Goal: Complete application form

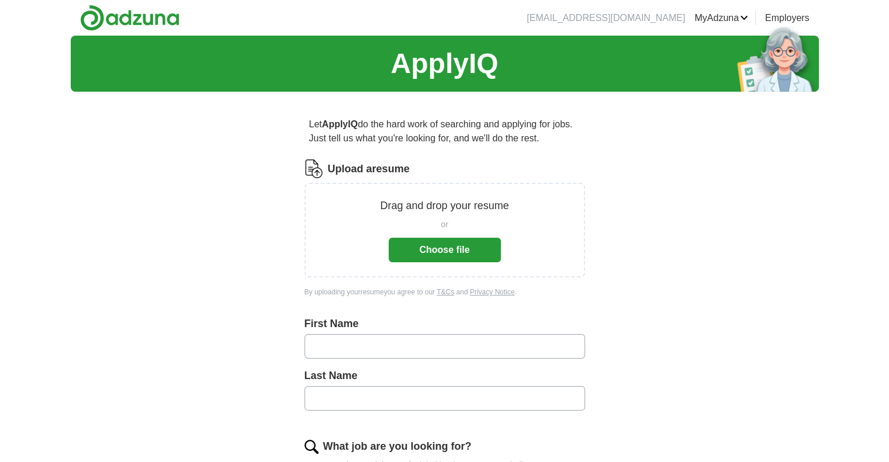
click at [448, 254] on button "Choose file" at bounding box center [445, 250] width 112 height 25
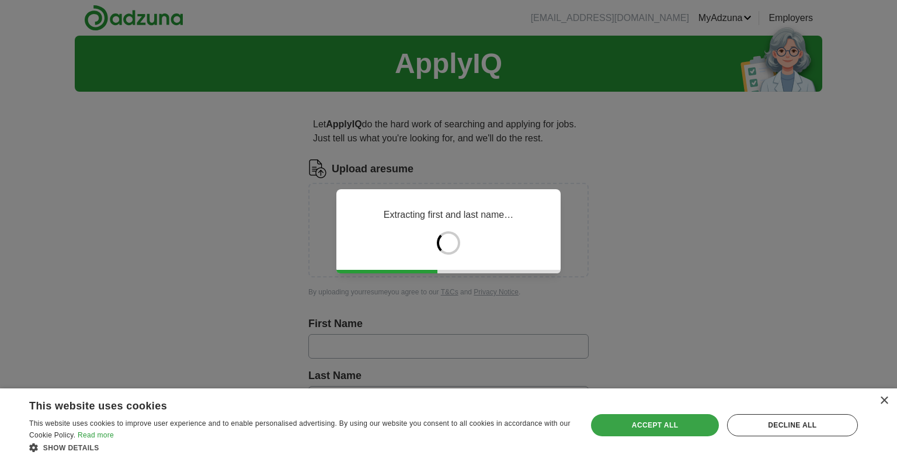
click at [666, 417] on div "Accept all" at bounding box center [654, 425] width 127 height 22
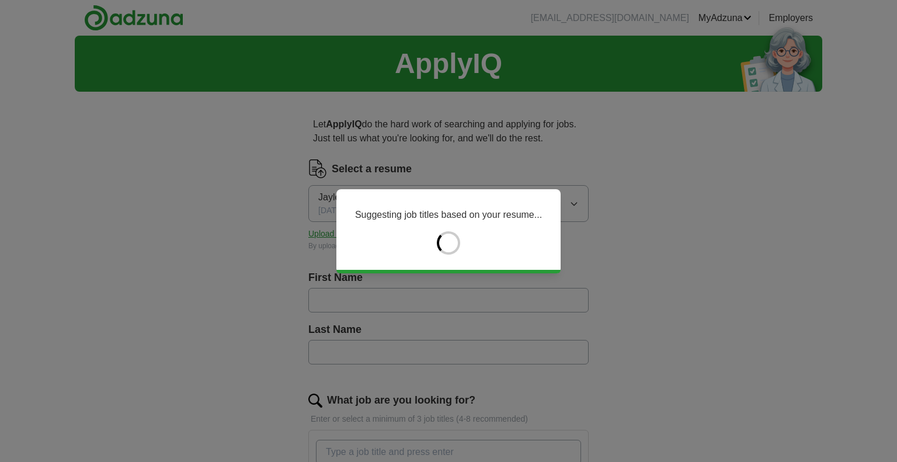
type input "******"
type input "*******"
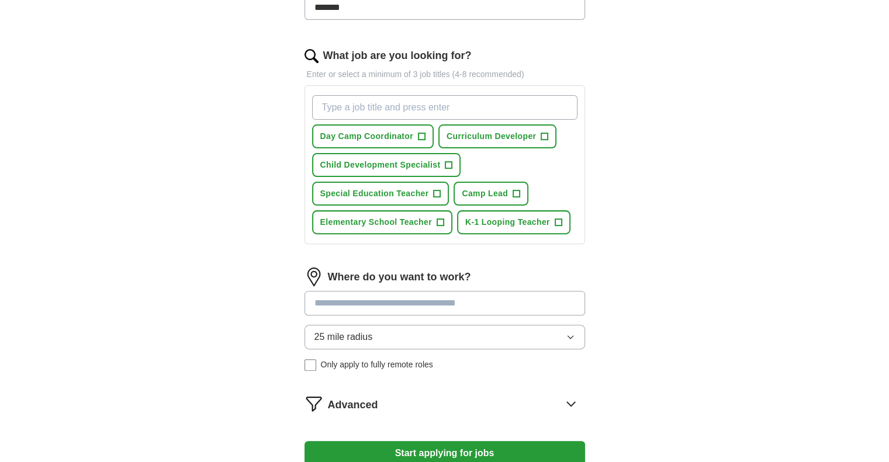
scroll to position [349, 0]
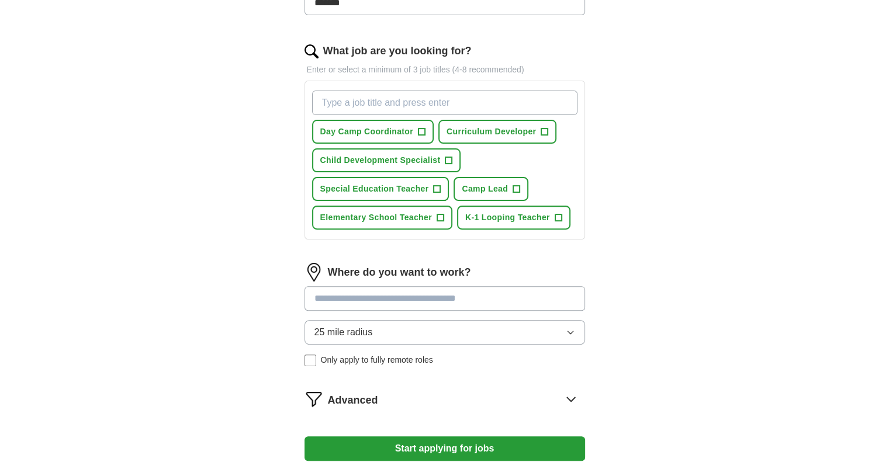
click at [400, 98] on input "What job are you looking for?" at bounding box center [444, 103] width 265 height 25
type input "criminal"
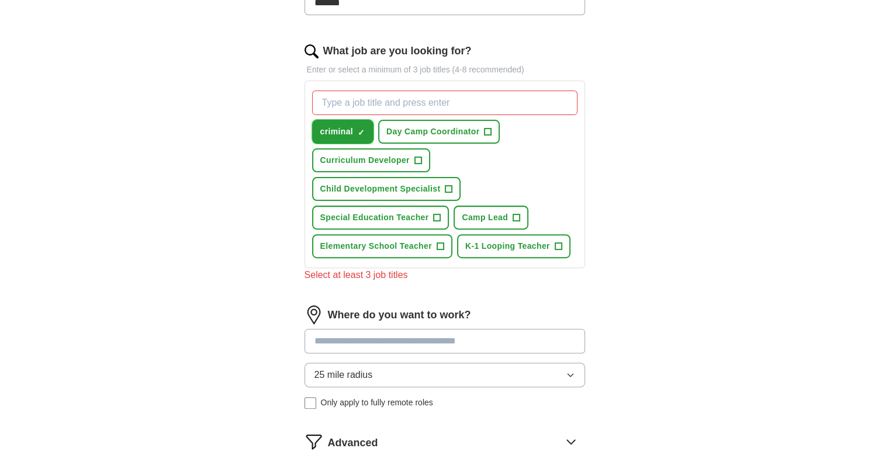
click at [355, 131] on button "criminal ✓ ×" at bounding box center [343, 132] width 62 height 24
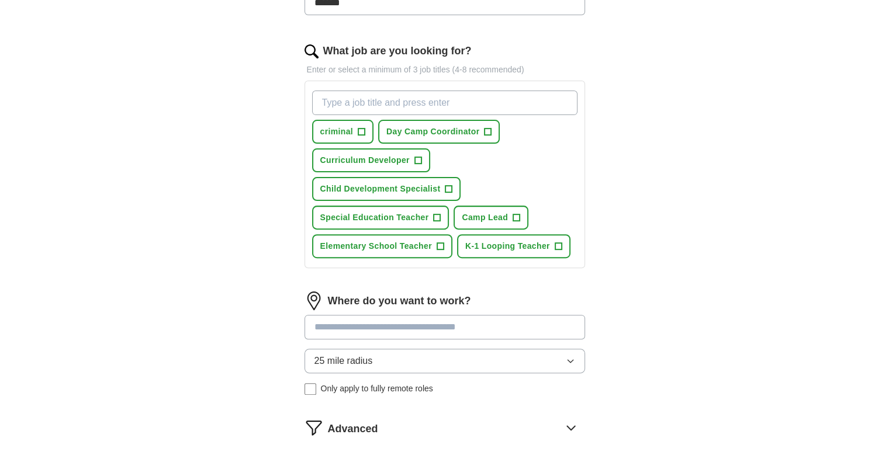
click at [355, 109] on input "What job are you looking for?" at bounding box center [444, 103] width 265 height 25
type input "criminal justice"
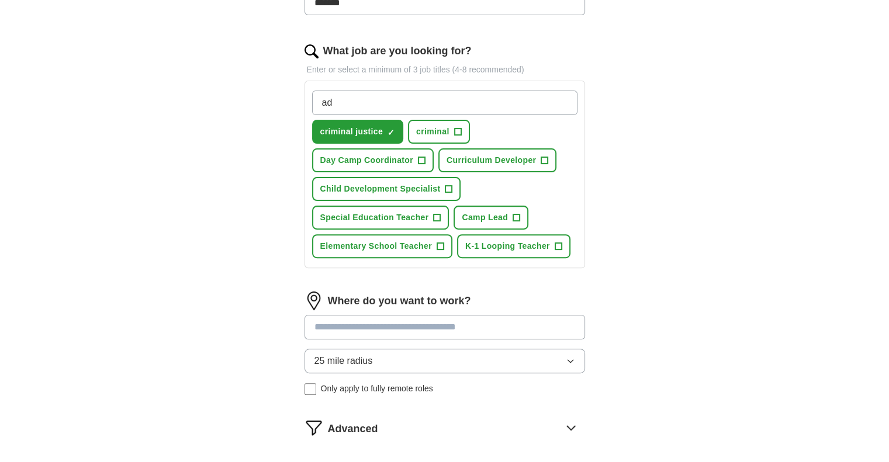
type input "a"
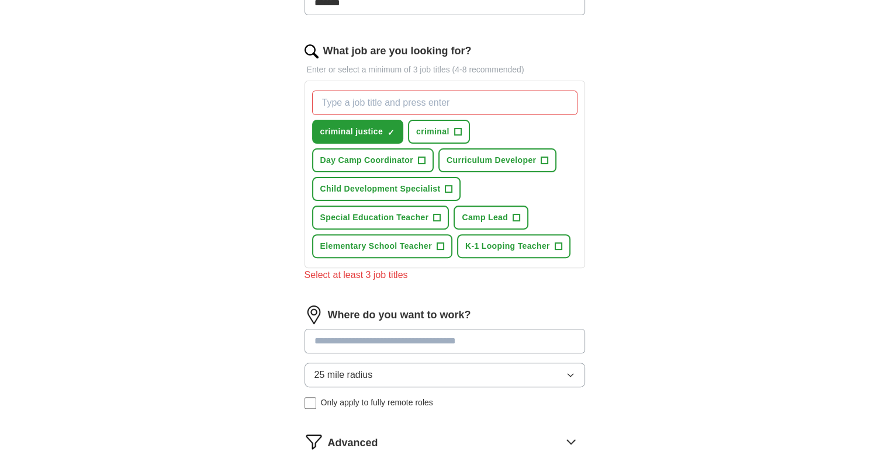
click at [390, 323] on div "Where do you want to work? 25 mile radius Only apply to fully remote roles" at bounding box center [444, 362] width 280 height 113
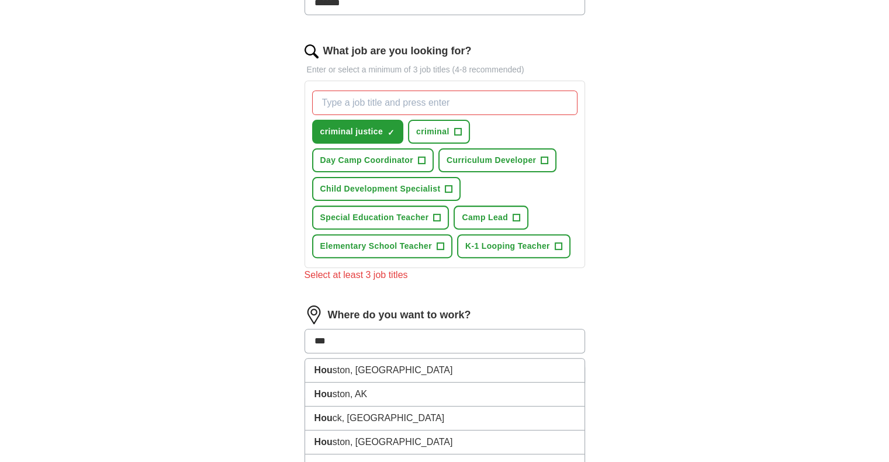
type input "****"
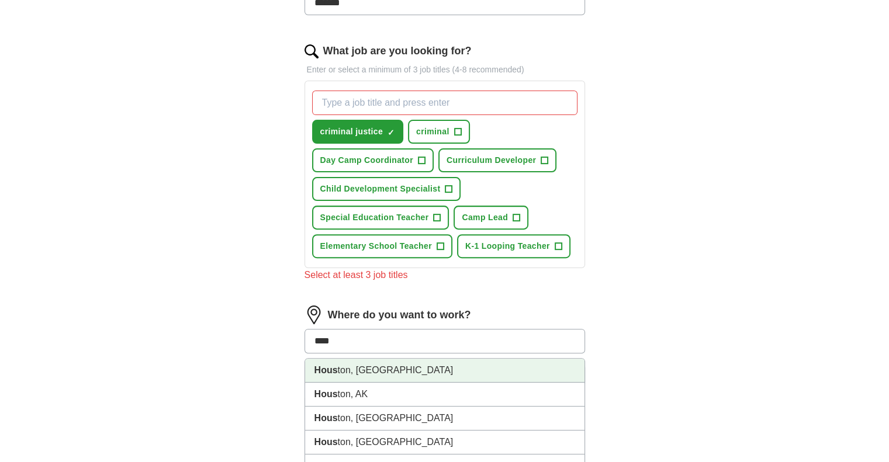
click at [376, 370] on li "Hous ton, [GEOGRAPHIC_DATA]" at bounding box center [444, 371] width 279 height 24
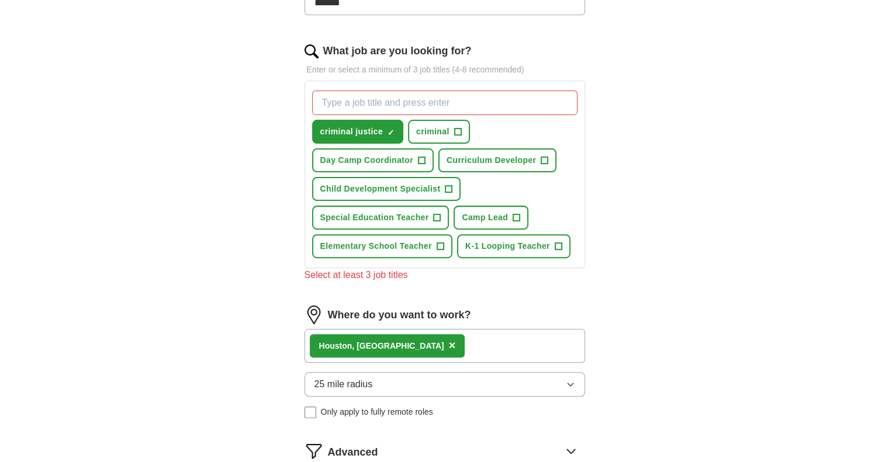
scroll to position [545, 0]
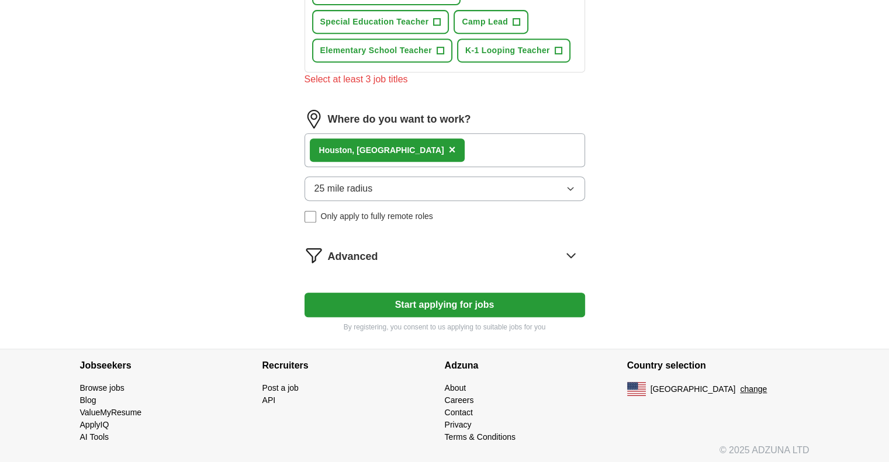
click at [398, 298] on button "Start applying for jobs" at bounding box center [444, 305] width 280 height 25
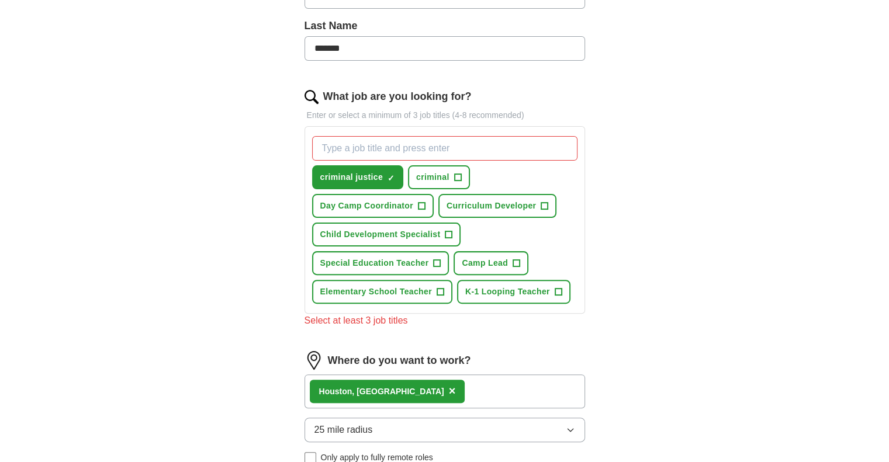
scroll to position [295, 0]
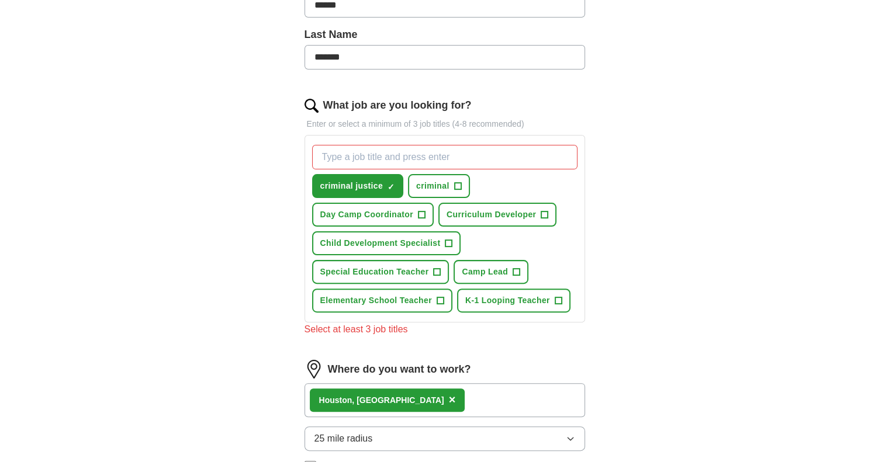
click at [382, 156] on input "What job are you looking for?" at bounding box center [444, 157] width 265 height 25
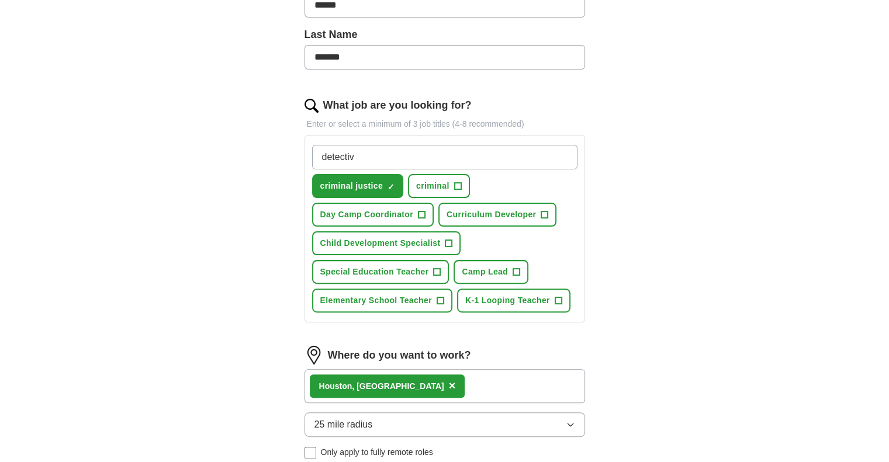
type input "detective"
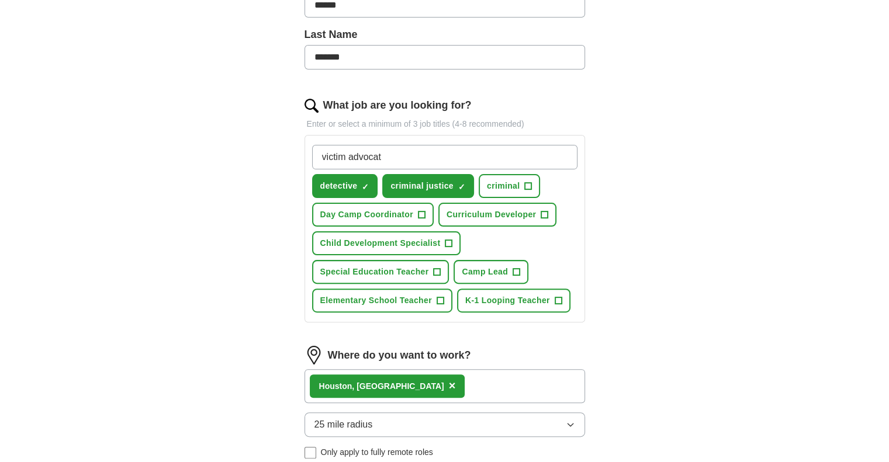
type input "victim advocate"
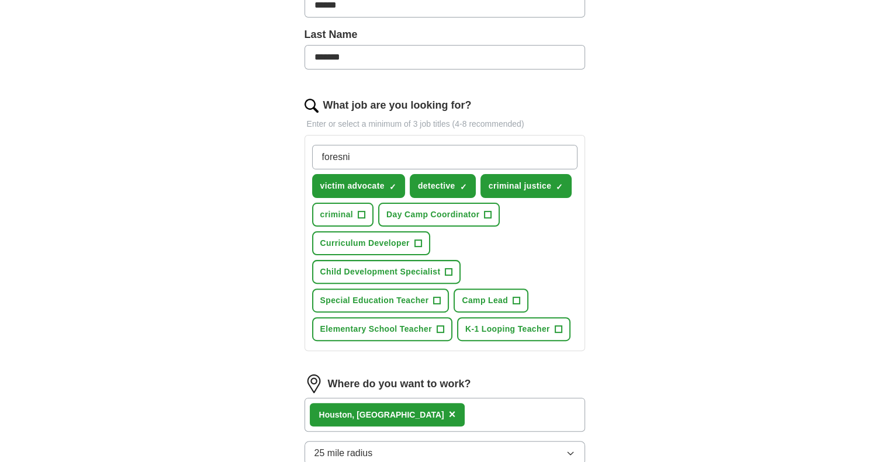
type input "foresnic"
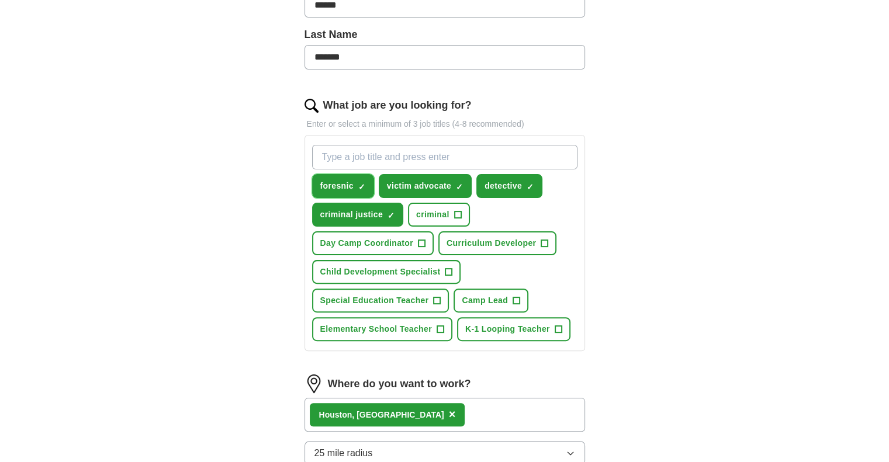
click at [0, 0] on span "×" at bounding box center [0, 0] width 0 height 0
click at [338, 154] on input "What job are you looking for?" at bounding box center [444, 157] width 265 height 25
drag, startPoint x: 338, startPoint y: 154, endPoint x: 324, endPoint y: 147, distance: 16.2
click at [324, 147] on input "foresesic tec" at bounding box center [444, 157] width 265 height 25
click at [338, 157] on input "foresesic tec" at bounding box center [444, 157] width 265 height 25
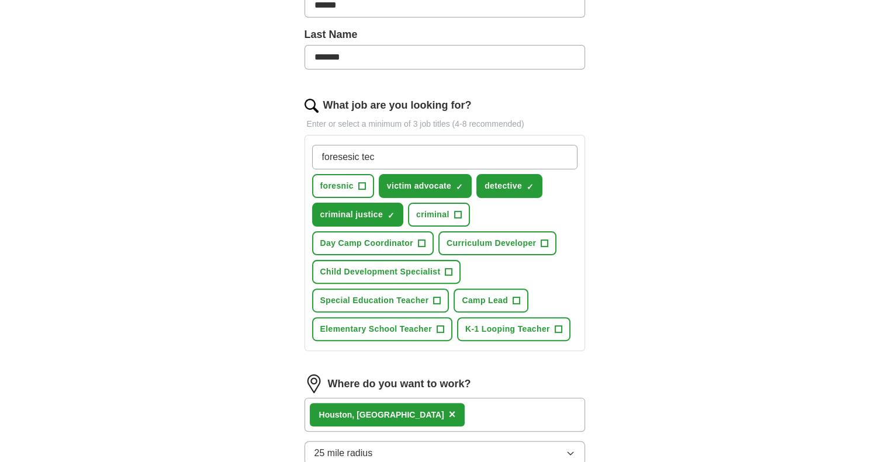
click at [344, 158] on input "foresesic tec" at bounding box center [444, 157] width 265 height 25
click at [375, 160] on input "forensic tec" at bounding box center [444, 157] width 265 height 25
type input "forensic technician"
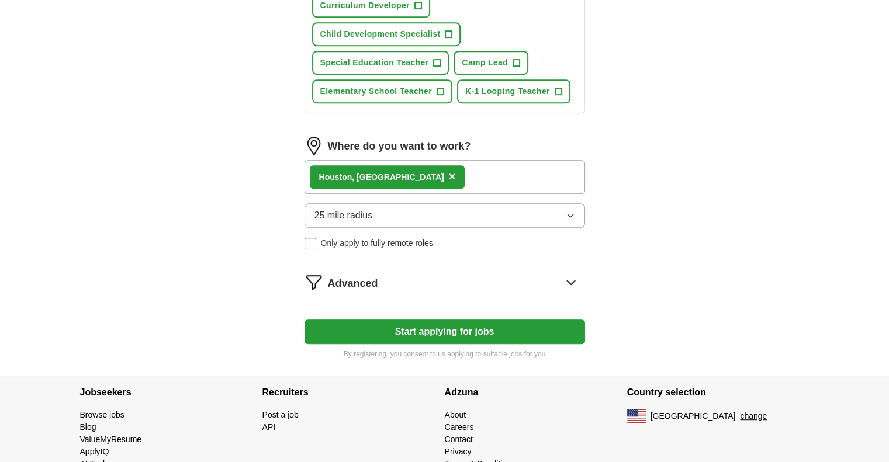
scroll to position [587, 0]
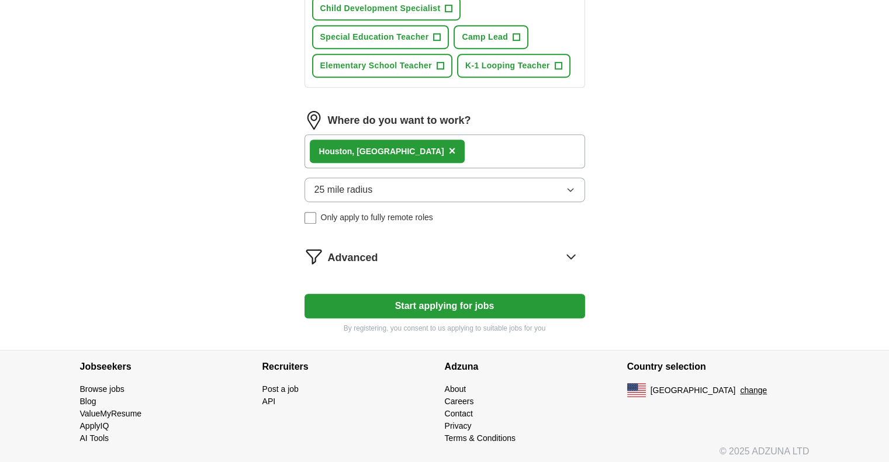
click at [438, 303] on button "Start applying for jobs" at bounding box center [444, 306] width 280 height 25
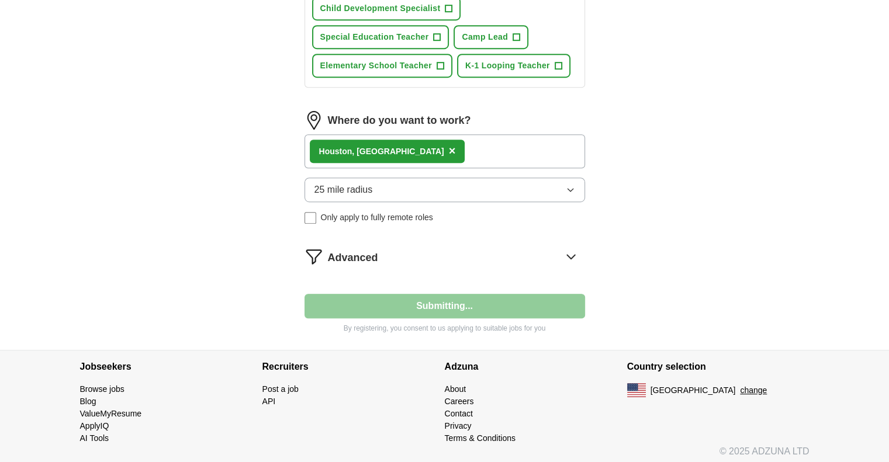
select select "**"
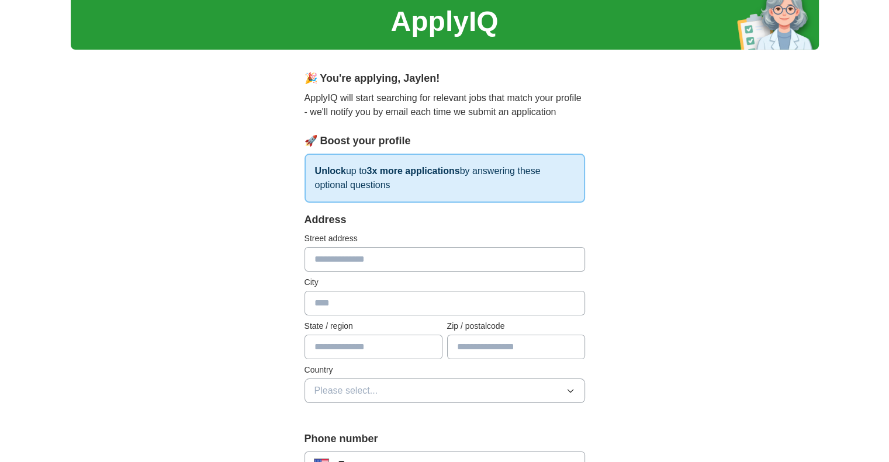
scroll to position [43, 0]
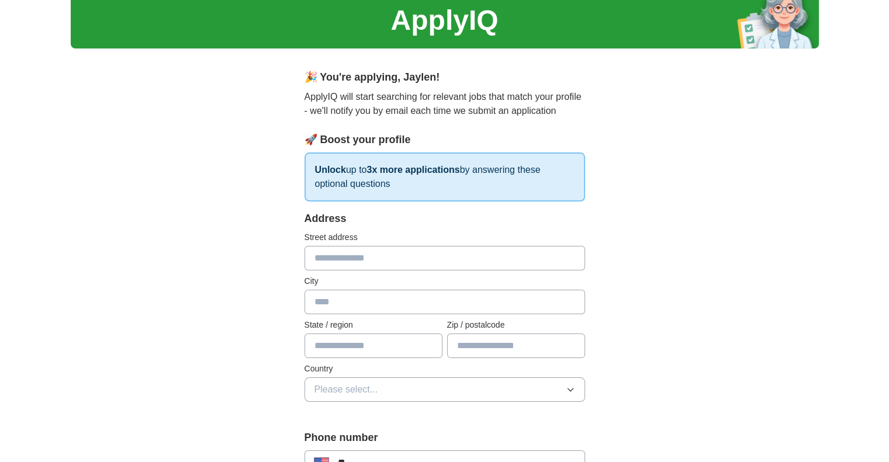
click at [389, 262] on input "text" at bounding box center [444, 258] width 280 height 25
type input "**********"
click at [338, 307] on input "text" at bounding box center [444, 302] width 280 height 25
type input "*******"
click at [344, 344] on input "text" at bounding box center [373, 346] width 138 height 25
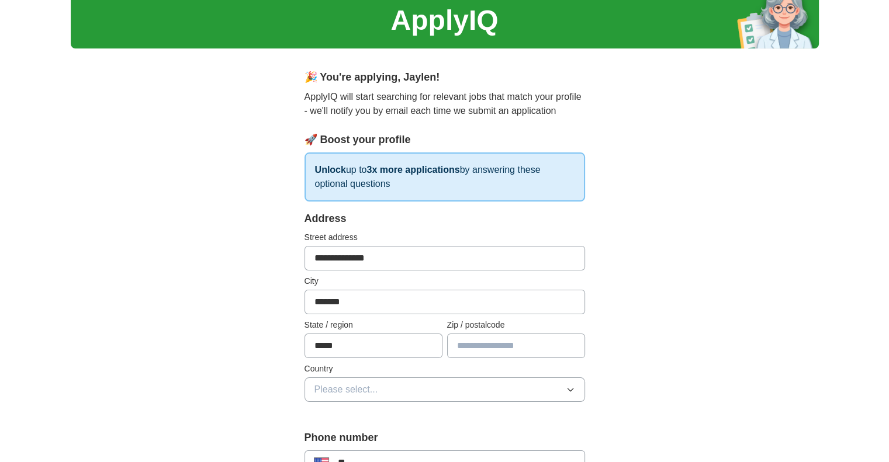
type input "*****"
click at [470, 346] on input "text" at bounding box center [516, 346] width 138 height 25
type input "*****"
click at [411, 388] on button "Please select..." at bounding box center [444, 389] width 280 height 25
click at [379, 435] on div "[GEOGRAPHIC_DATA]" at bounding box center [444, 441] width 261 height 14
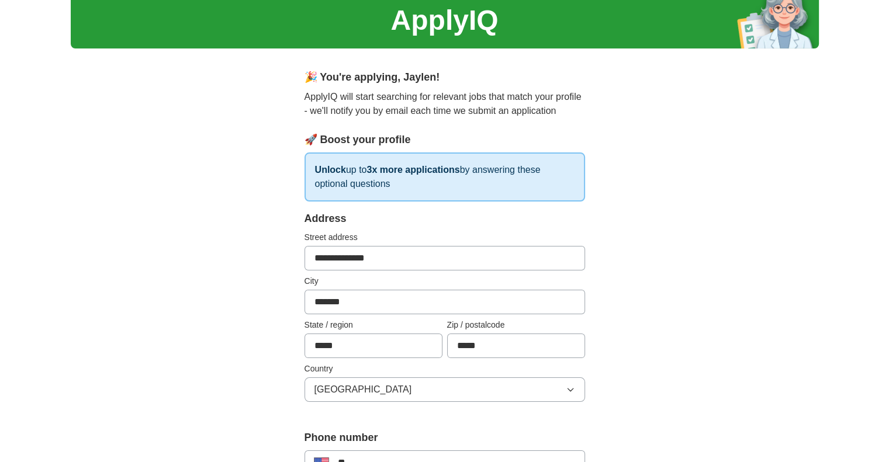
scroll to position [219, 0]
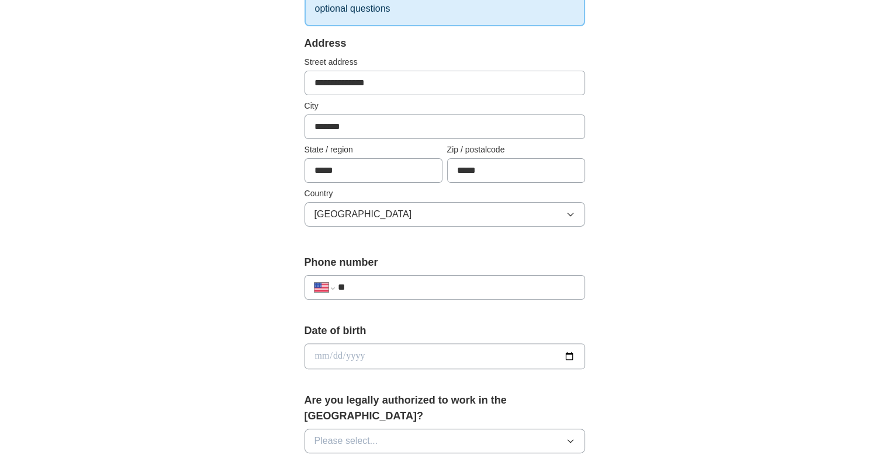
click at [395, 282] on input "**" at bounding box center [455, 287] width 237 height 14
type input "**********"
click at [367, 357] on input "date" at bounding box center [444, 357] width 280 height 26
click at [318, 355] on input "date" at bounding box center [444, 357] width 280 height 26
type input "**********"
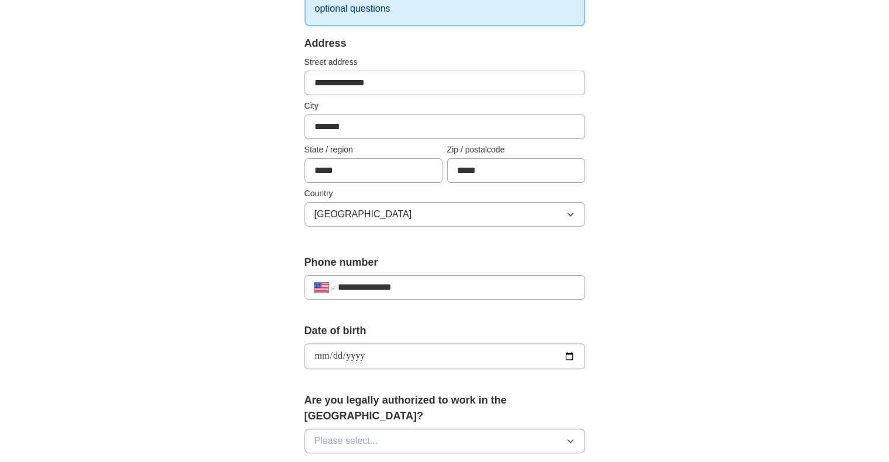
click at [359, 434] on span "Please select..." at bounding box center [346, 441] width 64 height 14
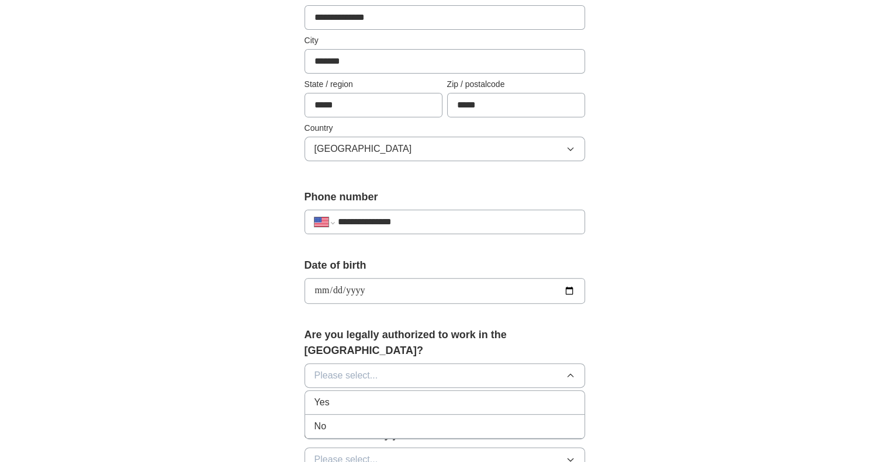
scroll to position [285, 0]
click at [337, 394] on div "Yes" at bounding box center [444, 401] width 261 height 14
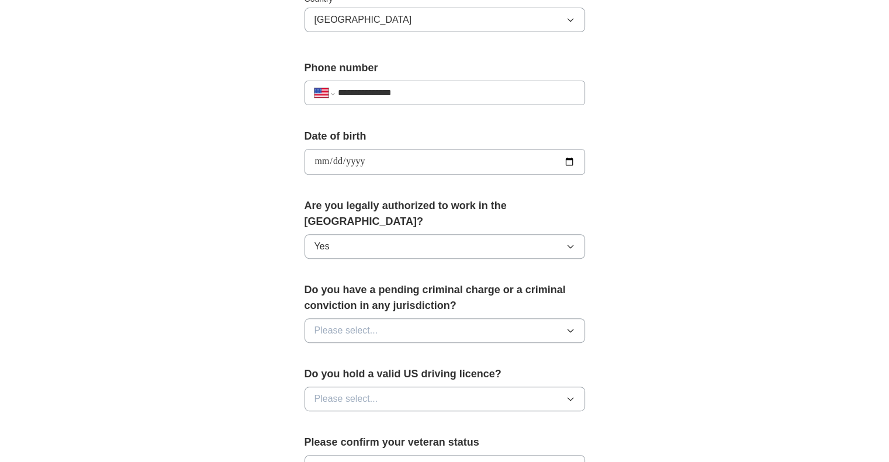
scroll to position [414, 0]
click at [333, 323] on span "Please select..." at bounding box center [346, 330] width 64 height 14
click at [332, 374] on div "No" at bounding box center [444, 381] width 261 height 14
click at [334, 391] on span "Please select..." at bounding box center [346, 398] width 64 height 14
click at [332, 418] on div "Yes" at bounding box center [444, 425] width 261 height 14
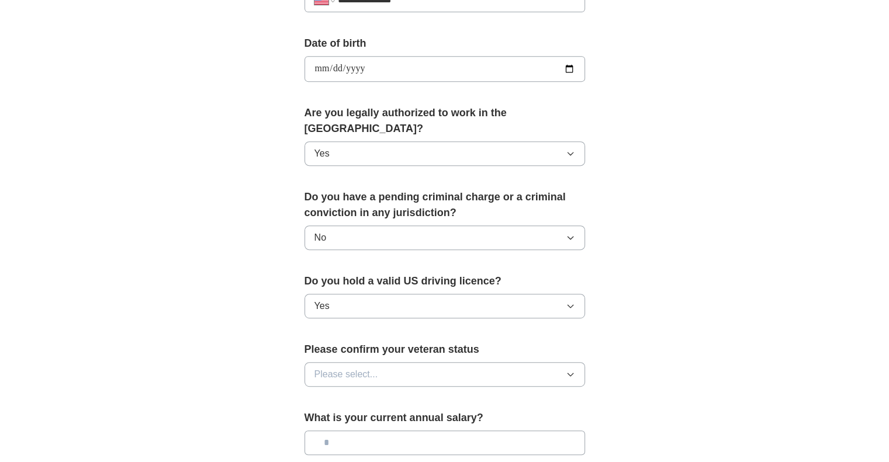
scroll to position [507, 0]
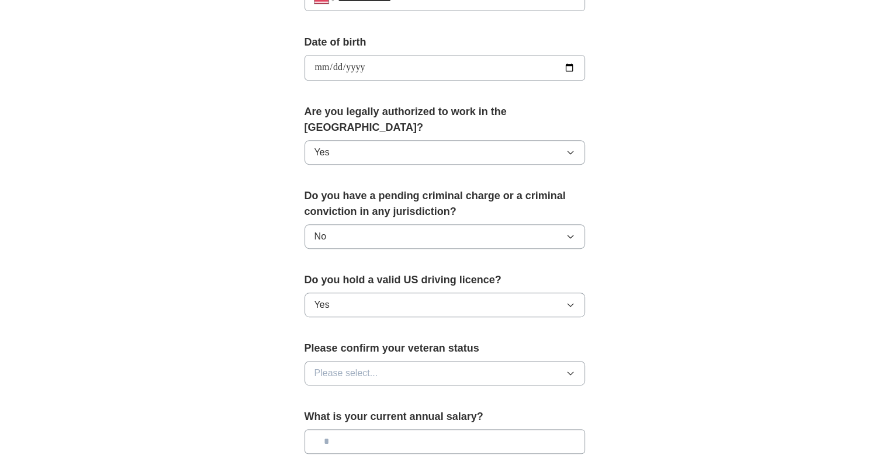
click at [331, 366] on span "Please select..." at bounding box center [346, 373] width 64 height 14
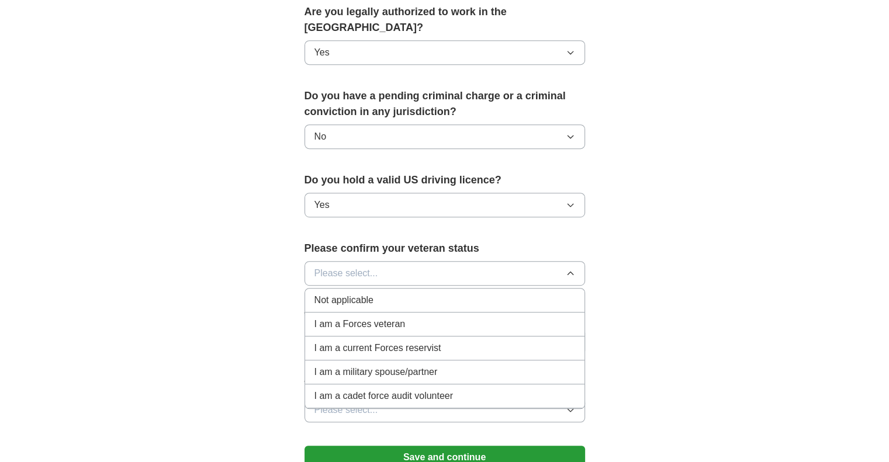
scroll to position [608, 0]
click at [365, 293] on span "Not applicable" at bounding box center [343, 300] width 59 height 14
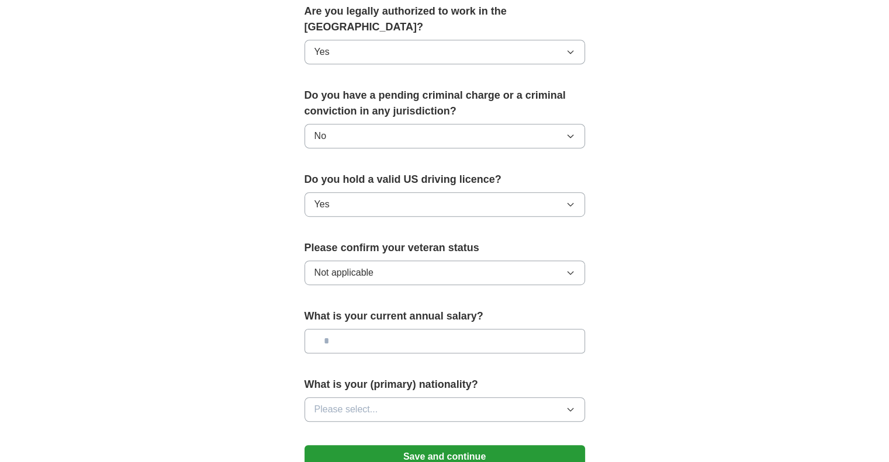
click at [369, 329] on input "text" at bounding box center [444, 341] width 280 height 25
type input "*******"
click at [371, 403] on span "Please select..." at bounding box center [346, 410] width 64 height 14
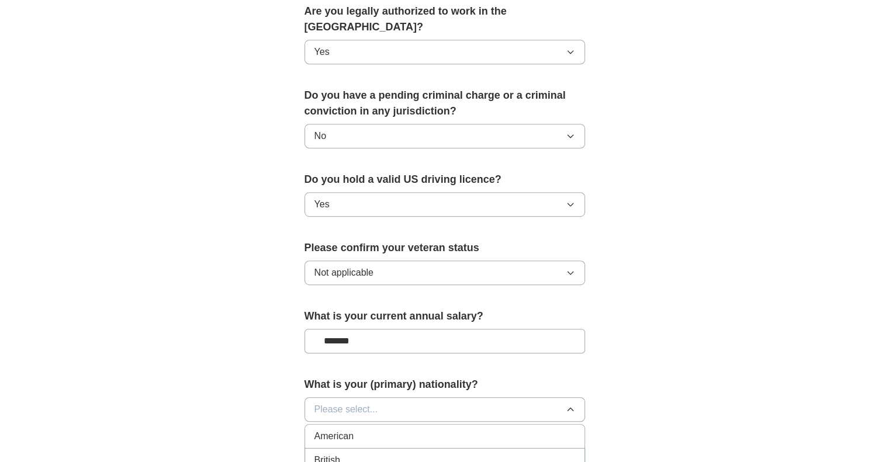
click at [351, 429] on span "American" at bounding box center [334, 436] width 40 height 14
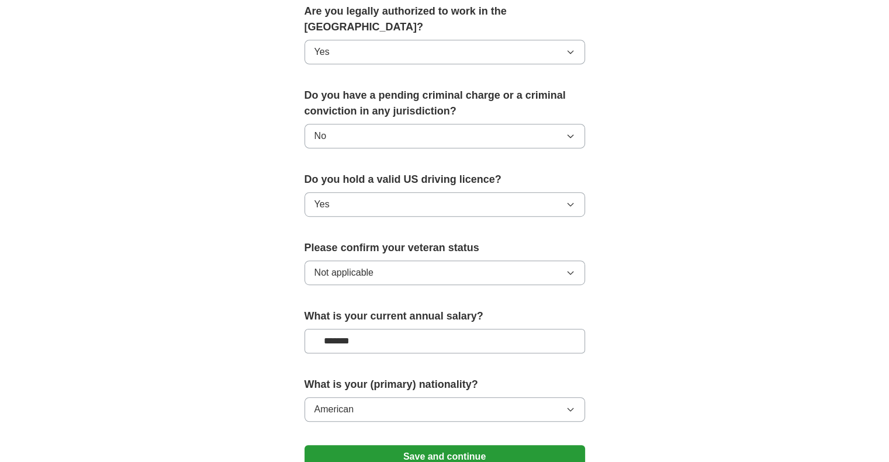
scroll to position [698, 0]
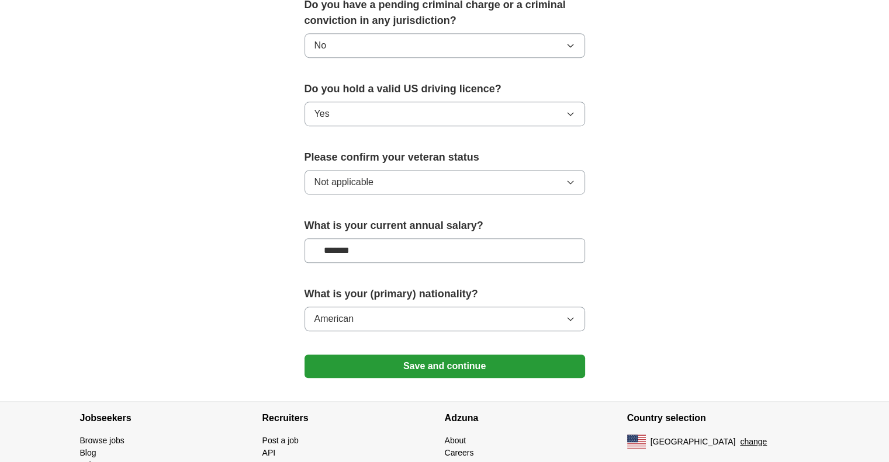
click at [381, 355] on button "Save and continue" at bounding box center [444, 366] width 280 height 23
